Goal: Information Seeking & Learning: Learn about a topic

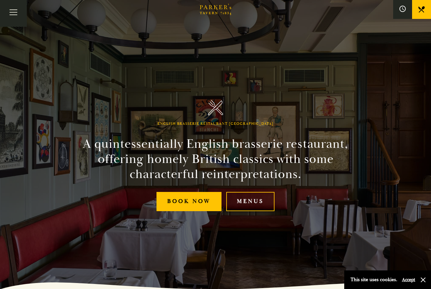
click at [256, 211] on link "Menus" at bounding box center [250, 201] width 48 height 19
click at [255, 211] on link "Menus" at bounding box center [250, 201] width 48 height 19
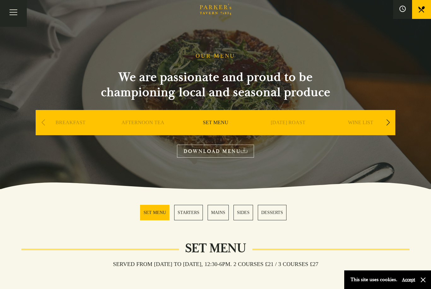
click at [193, 212] on link "STARTERS" at bounding box center [188, 212] width 29 height 15
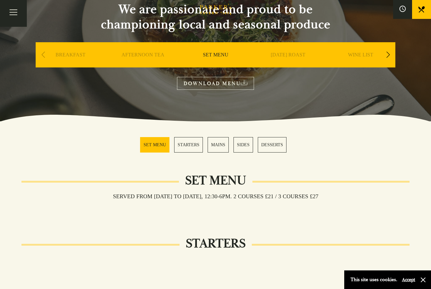
scroll to position [67, 0]
click at [235, 84] on link "DOWNLOAD MENU" at bounding box center [215, 83] width 77 height 13
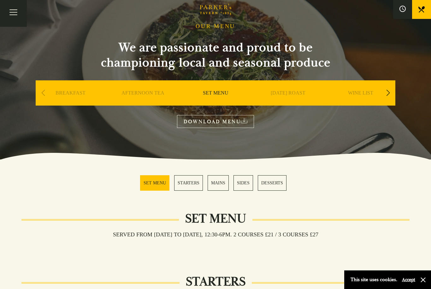
scroll to position [0, 0]
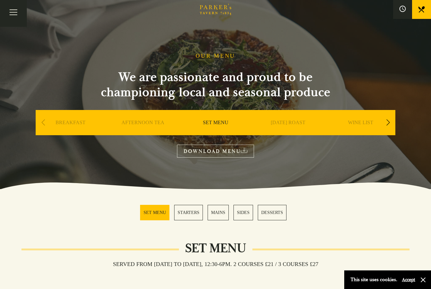
click at [56, 122] on link "BREAKFAST" at bounding box center [70, 131] width 30 height 25
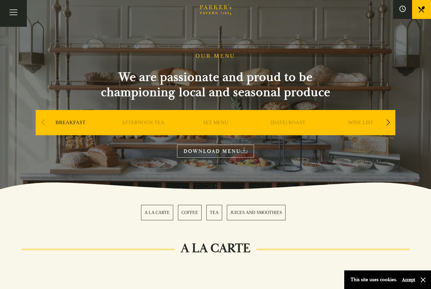
click at [389, 124] on div "Next slide" at bounding box center [387, 123] width 9 height 14
click at [357, 123] on link "A LA CARTE" at bounding box center [360, 131] width 29 height 25
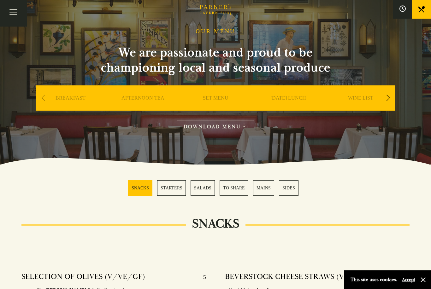
scroll to position [25, 0]
click at [326, 186] on section "SNACKS STARTERS SALADS TO SHARE MAINS SIDES" at bounding box center [215, 188] width 431 height 47
click at [216, 129] on link "DOWNLOAD MENU" at bounding box center [215, 126] width 77 height 13
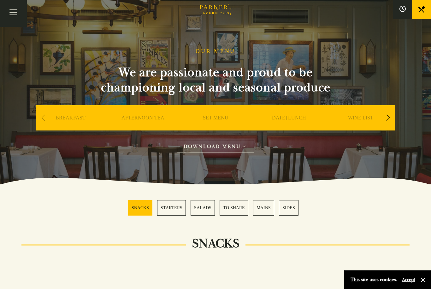
scroll to position [0, 0]
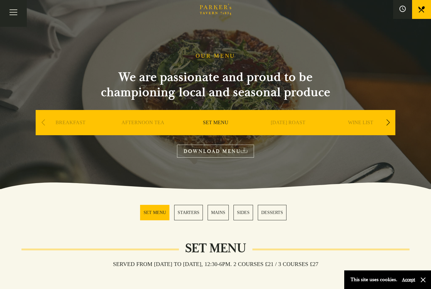
click at [390, 126] on div "Next slide" at bounding box center [387, 123] width 9 height 14
click at [367, 125] on link "A LA CARTE" at bounding box center [360, 131] width 29 height 25
